Goal: Task Accomplishment & Management: Manage account settings

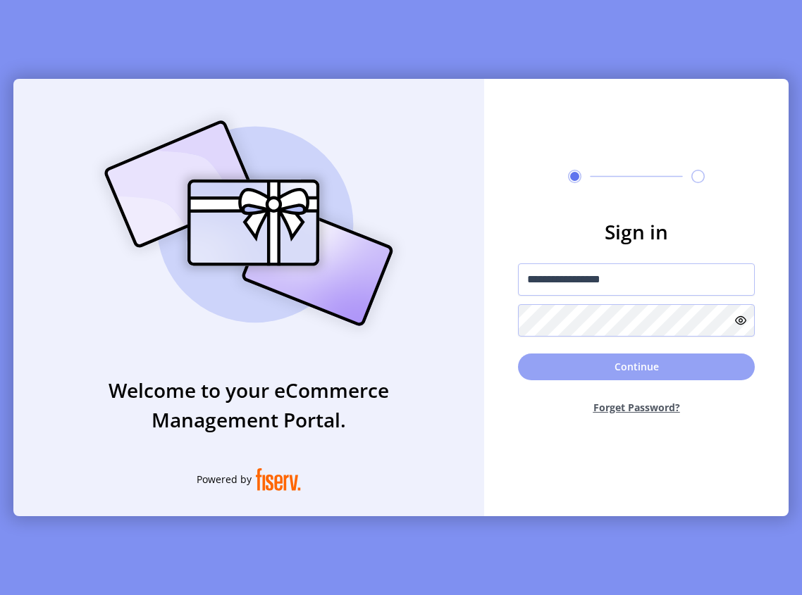
click at [622, 370] on button "Continue" at bounding box center [636, 367] width 237 height 27
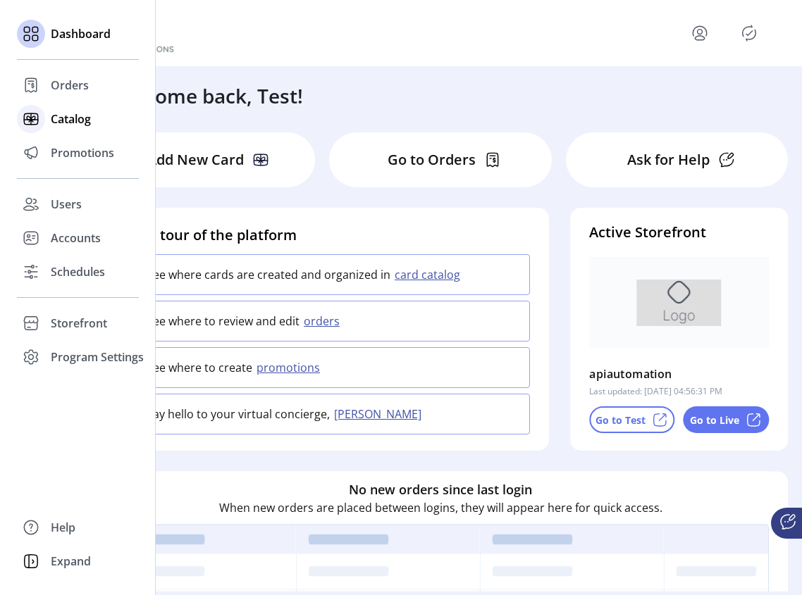
click at [79, 112] on span "Catalog" at bounding box center [71, 119] width 40 height 17
click at [79, 116] on span "Catalog" at bounding box center [71, 119] width 40 height 17
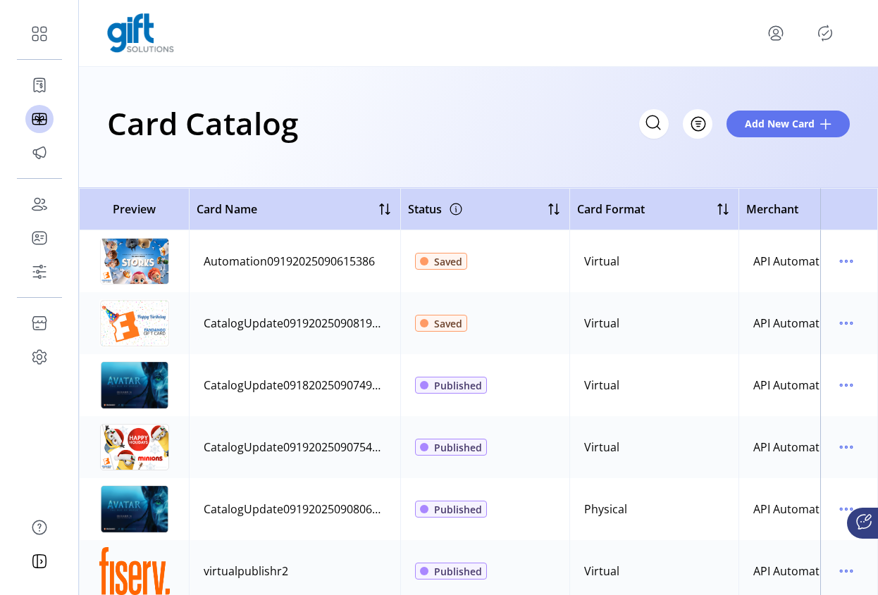
click at [622, 36] on icon "Publisher Panel" at bounding box center [825, 33] width 23 height 23
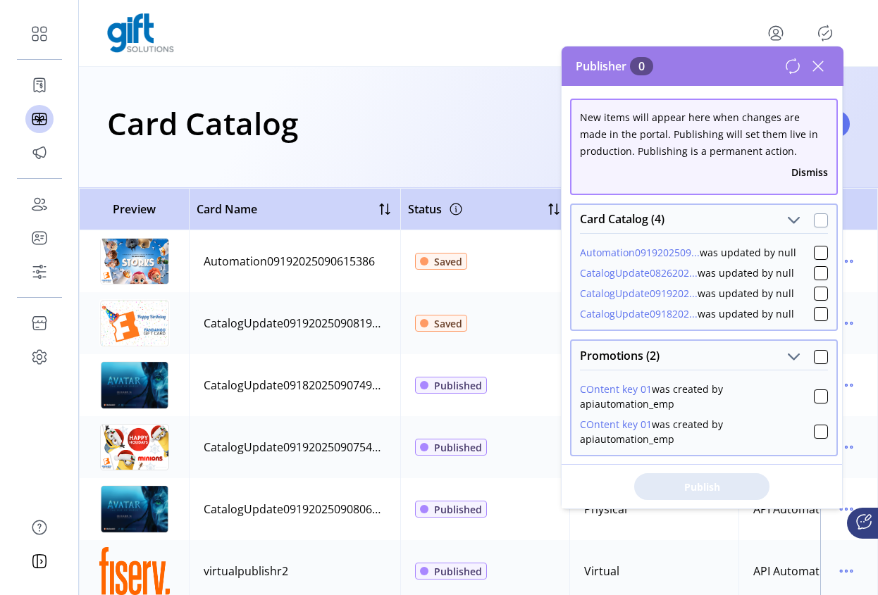
click at [622, 223] on div at bounding box center [821, 221] width 14 height 14
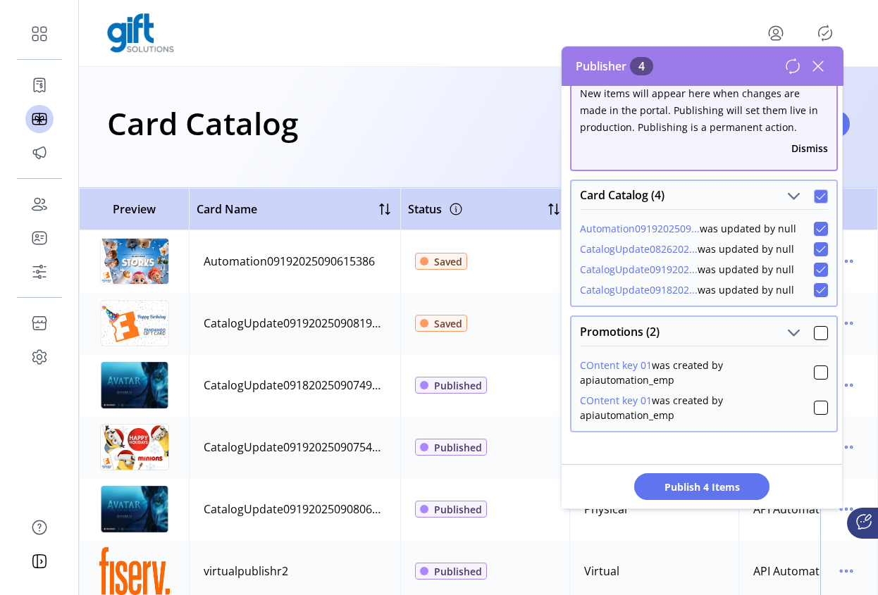
scroll to position [31, 0]
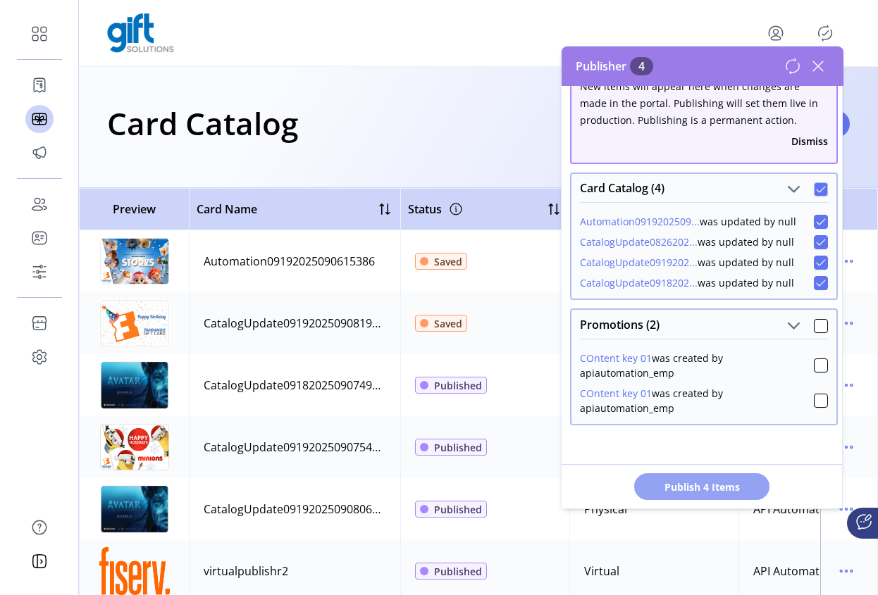
click at [622, 483] on span "Publish 4 Items" at bounding box center [701, 487] width 99 height 15
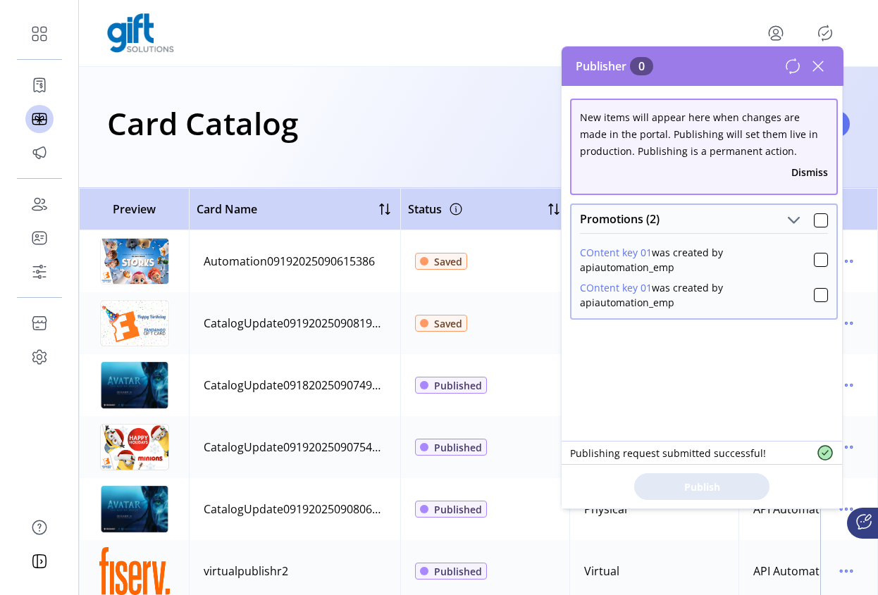
click at [622, 68] on icon at bounding box center [818, 66] width 23 height 23
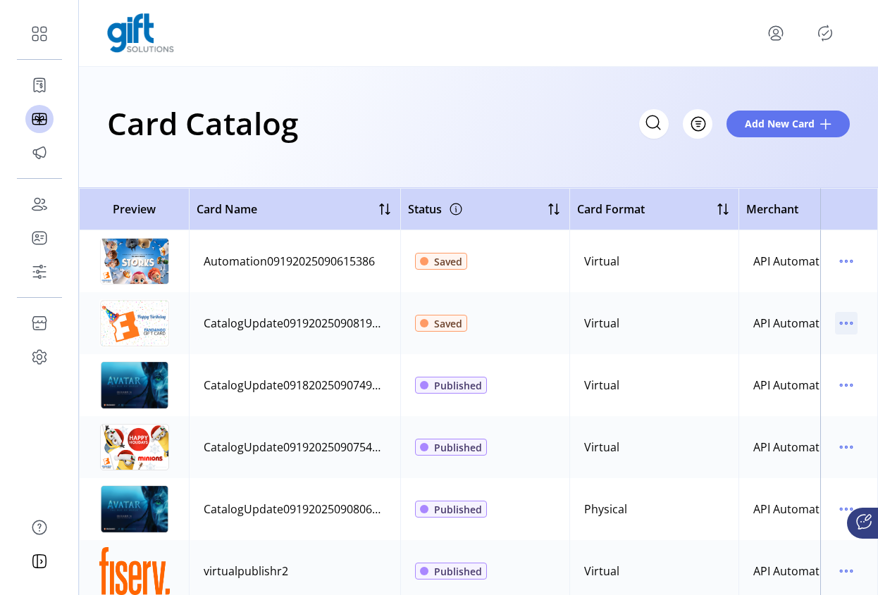
click at [622, 320] on icon "menu" at bounding box center [846, 323] width 23 height 23
click at [622, 371] on span "Edit Details" at bounding box center [780, 373] width 117 height 11
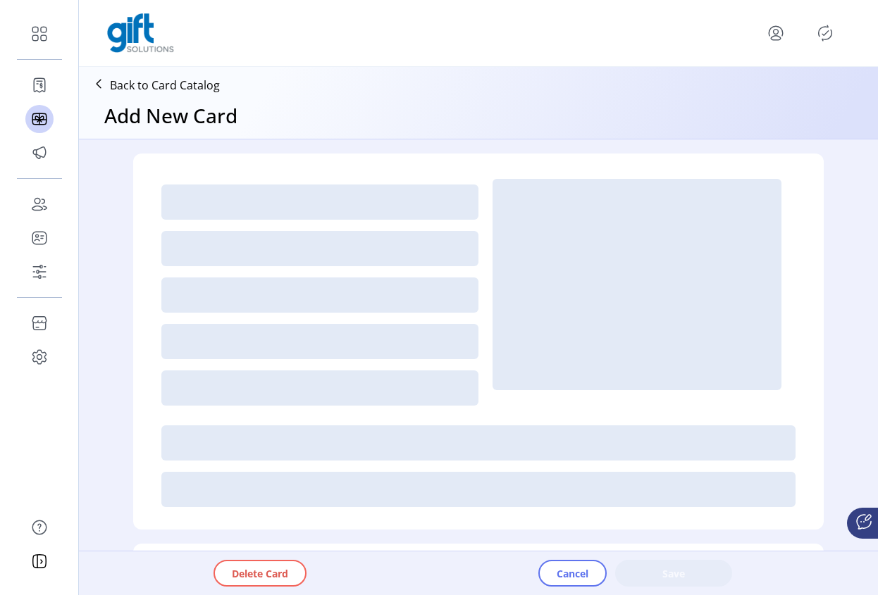
type textarea "**********"
type input "*"
type input "**"
type input "****"
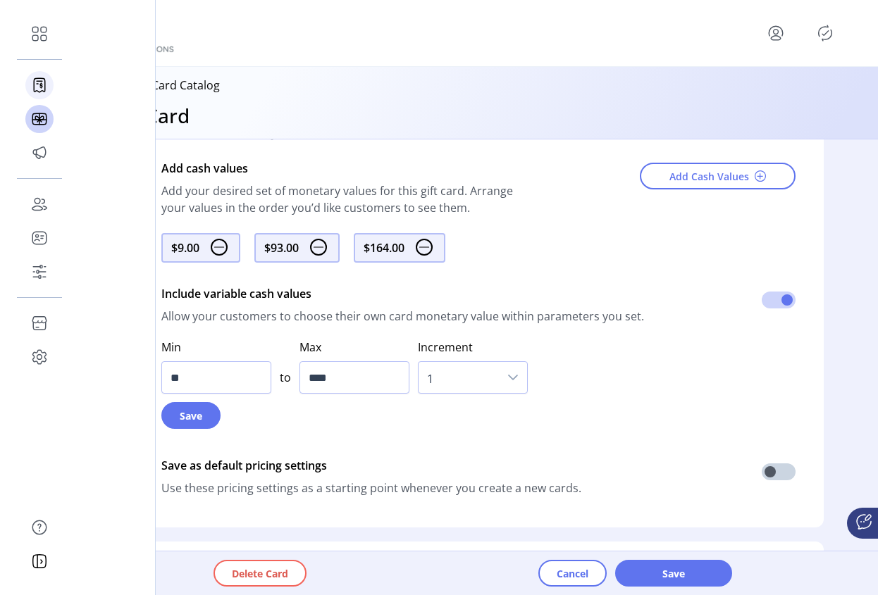
scroll to position [648, 0]
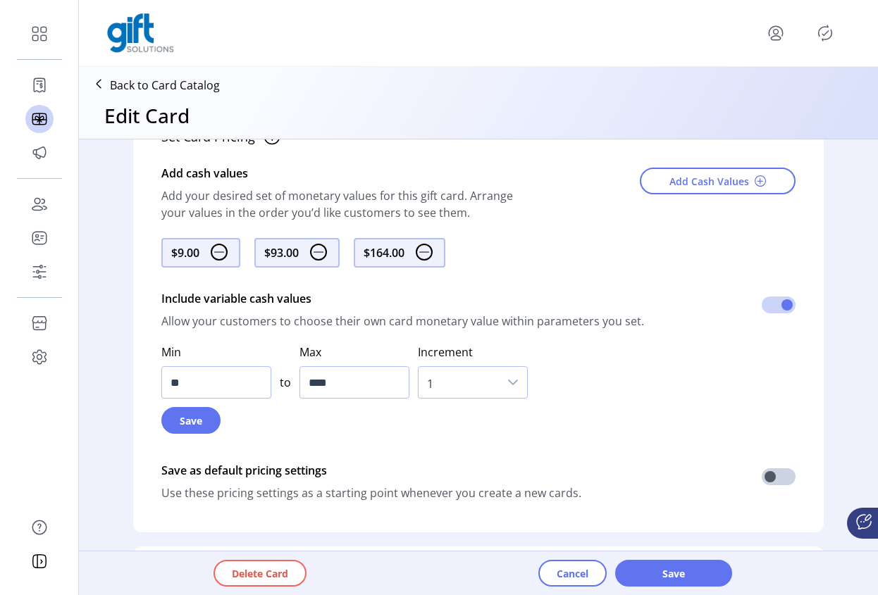
drag, startPoint x: 315, startPoint y: 471, endPoint x: 146, endPoint y: 472, distance: 169.1
click at [146, 472] on div "Set Card Pricing Add cash values Add your desired set of monetary values for th…" at bounding box center [478, 321] width 691 height 424
copy div "Save as default pricing settings"
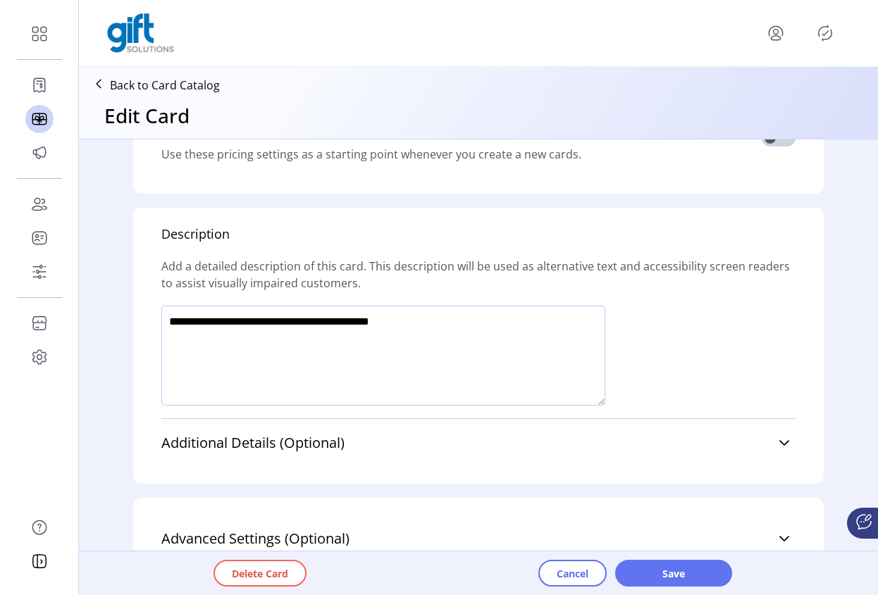
scroll to position [1015, 0]
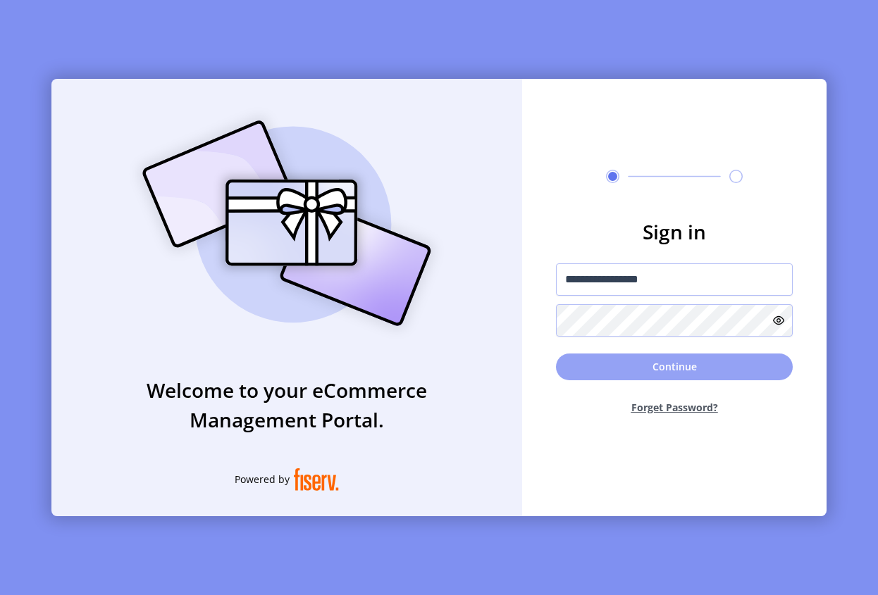
click at [622, 364] on button "Continue" at bounding box center [674, 367] width 237 height 27
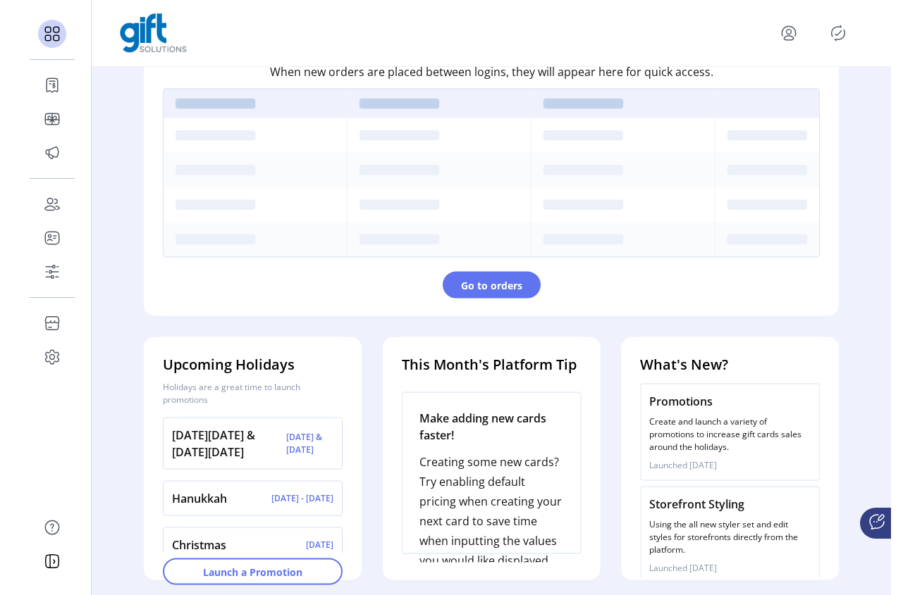
scroll to position [438, 0]
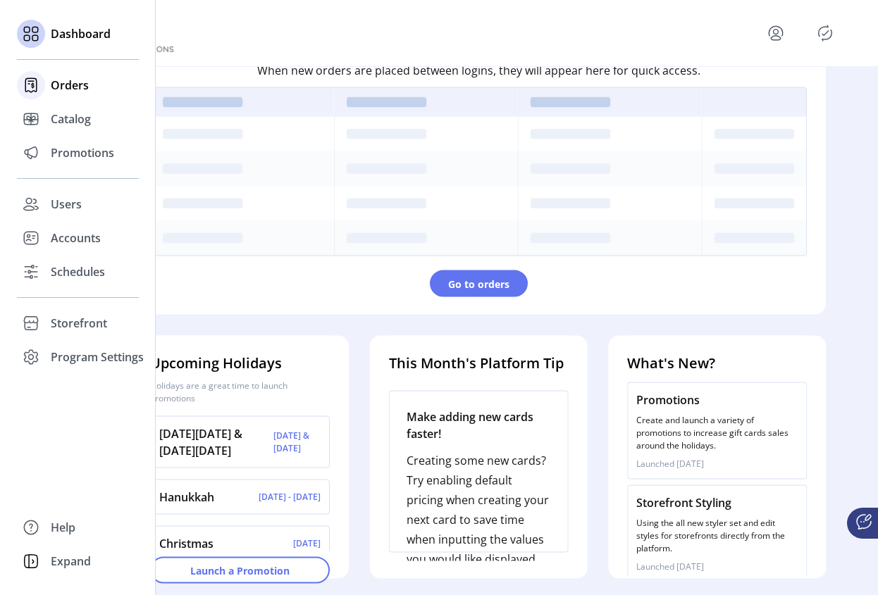
click at [51, 83] on span "Orders" at bounding box center [70, 85] width 38 height 17
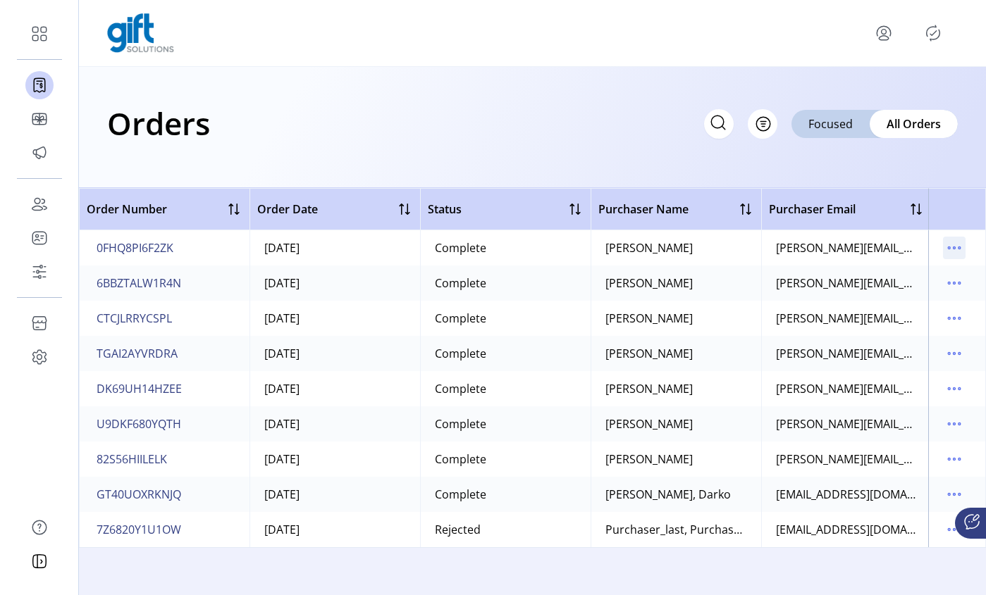
click at [622, 241] on icon "menu" at bounding box center [954, 248] width 23 height 23
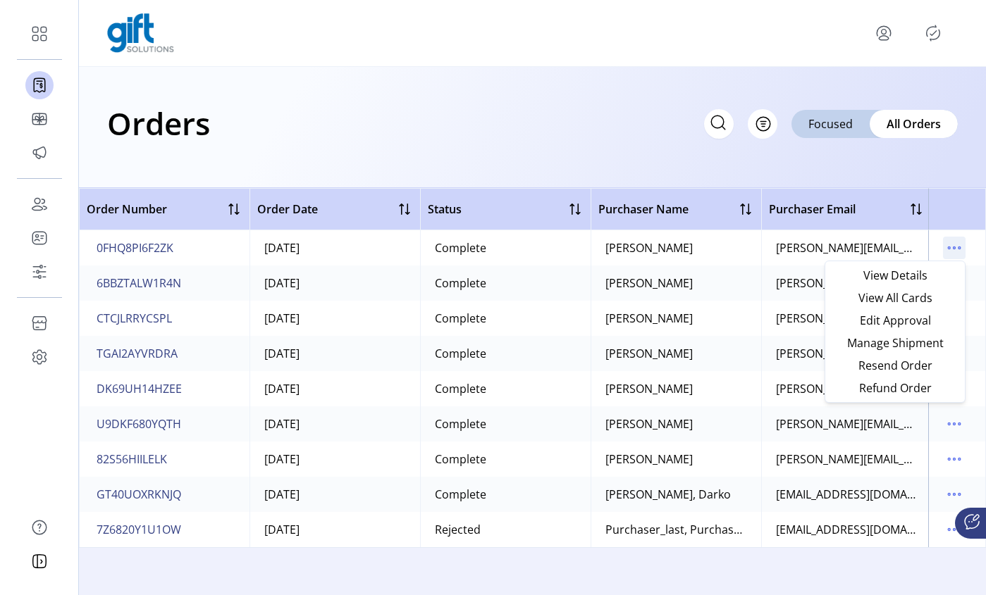
click at [622, 242] on icon "menu" at bounding box center [954, 248] width 23 height 23
